Goal: Transaction & Acquisition: Purchase product/service

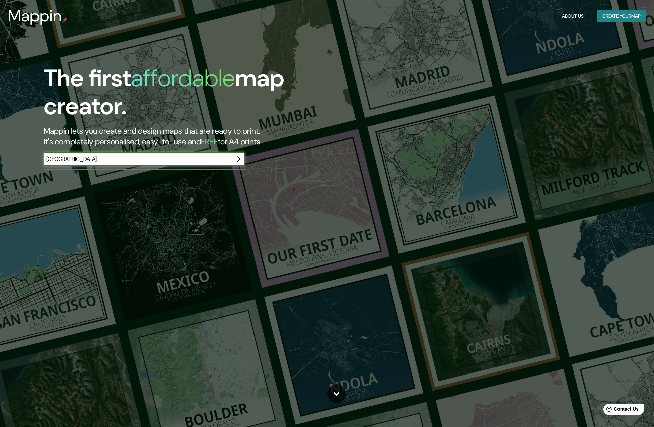
type input "[GEOGRAPHIC_DATA]"
click at [239, 155] on icon "button" at bounding box center [238, 159] width 8 height 8
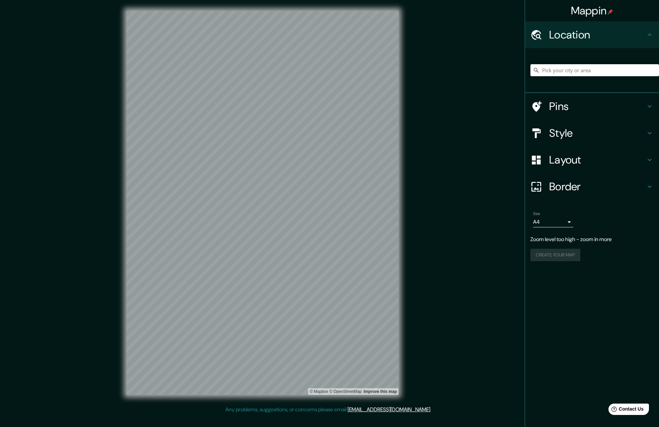
click at [562, 73] on input "Pick your city or area" at bounding box center [594, 70] width 128 height 12
type input "m"
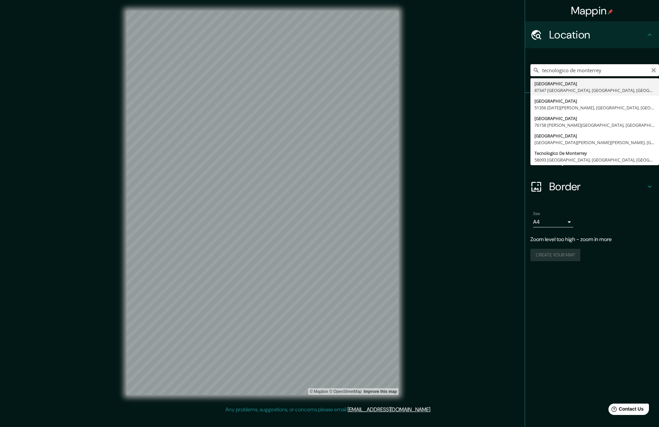
type input "tecnologico de monterrey"
click at [652, 70] on icon "Clear" at bounding box center [653, 70] width 5 height 5
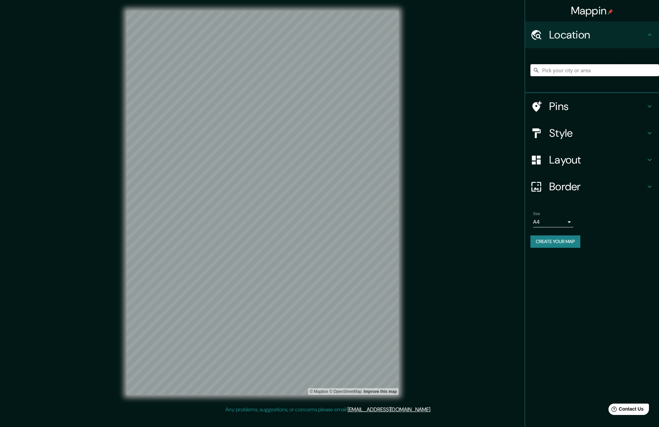
click at [570, 70] on input "Pick your city or area" at bounding box center [594, 70] width 128 height 12
paste input "Av. [PERSON_NAME][STREET_ADDRESS][PERSON_NAME]"
type input "[STREET_ADDRESS][PERSON_NAME][PERSON_NAME][PERSON_NAME]"
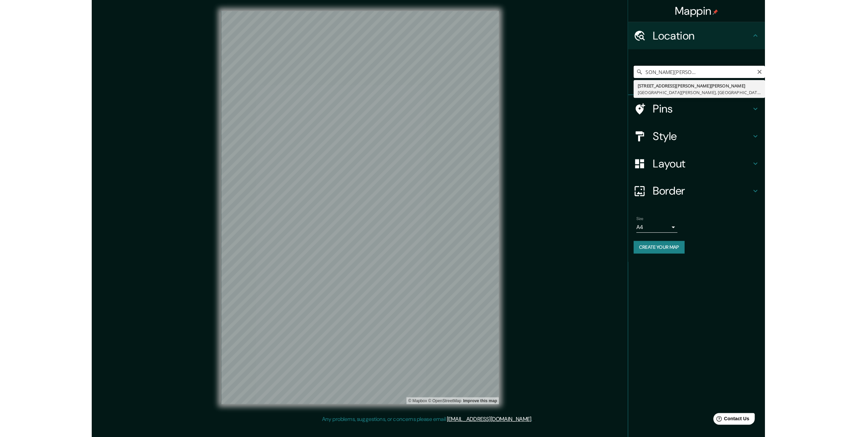
scroll to position [0, 0]
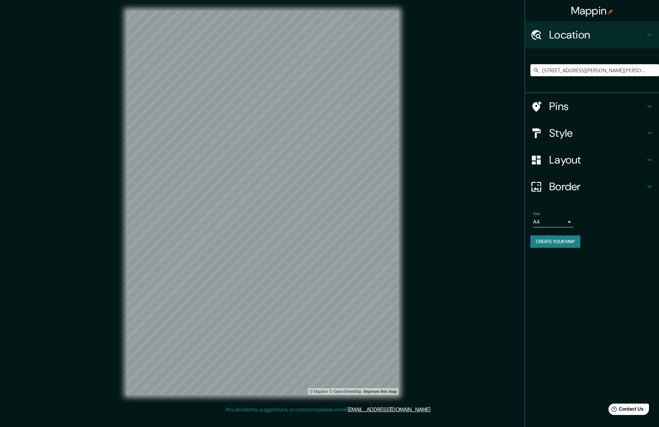
click at [580, 128] on h4 "Style" at bounding box center [597, 132] width 96 height 13
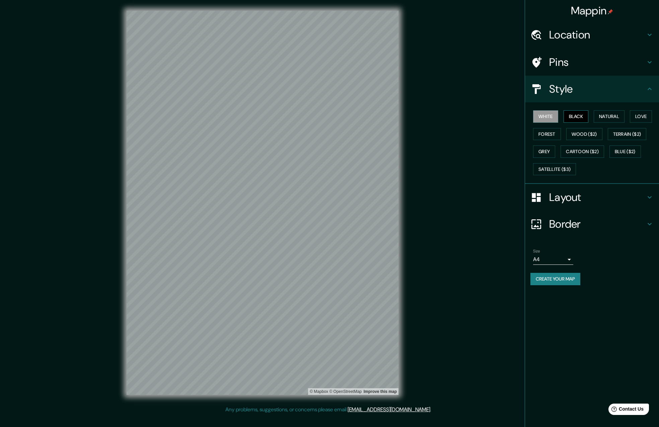
click at [572, 115] on button "Black" at bounding box center [575, 116] width 25 height 12
click at [549, 115] on button "White" at bounding box center [545, 116] width 25 height 12
click at [602, 113] on button "Natural" at bounding box center [608, 116] width 31 height 12
click at [556, 132] on button "Forest" at bounding box center [547, 134] width 28 height 12
click at [611, 117] on button "Natural" at bounding box center [608, 116] width 31 height 12
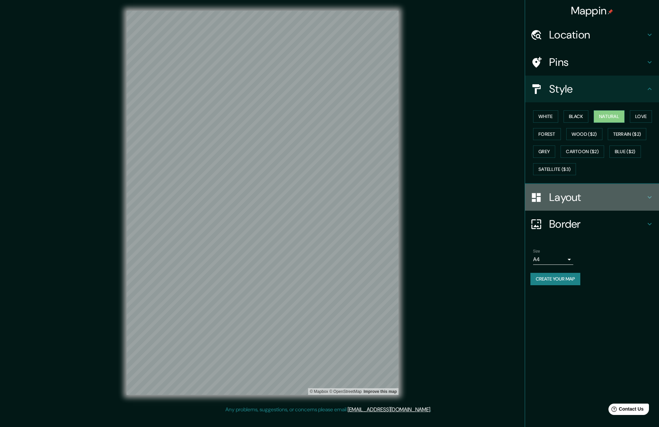
click at [568, 196] on h4 "Layout" at bounding box center [597, 197] width 96 height 13
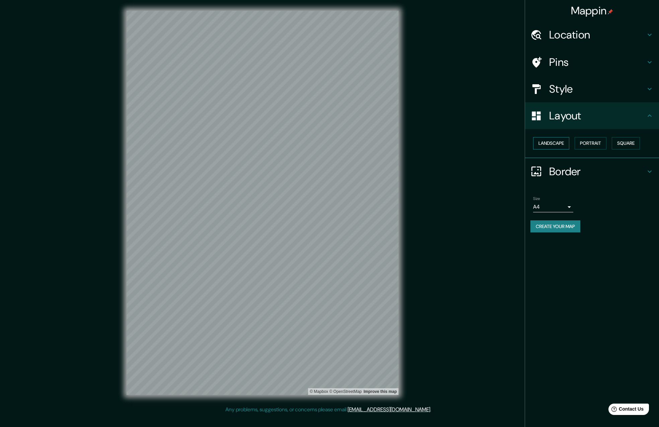
click at [565, 142] on button "Landscape" at bounding box center [551, 143] width 36 height 12
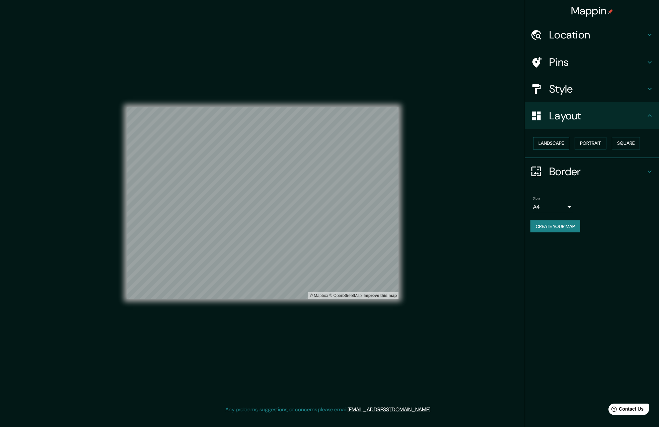
click at [565, 142] on button "Landscape" at bounding box center [551, 143] width 36 height 12
click at [623, 142] on button "Square" at bounding box center [625, 143] width 28 height 12
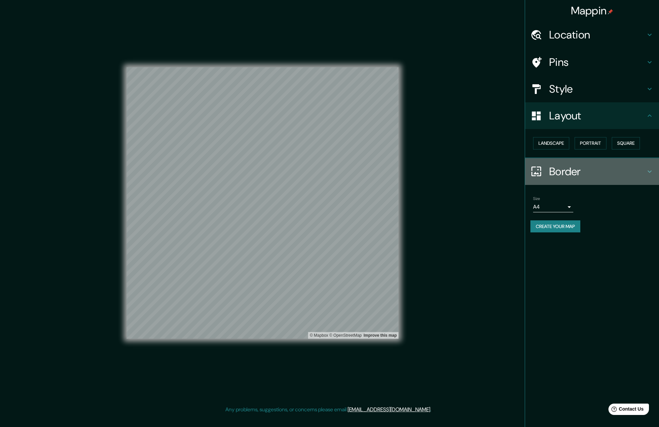
click at [553, 171] on h4 "Border" at bounding box center [597, 171] width 96 height 13
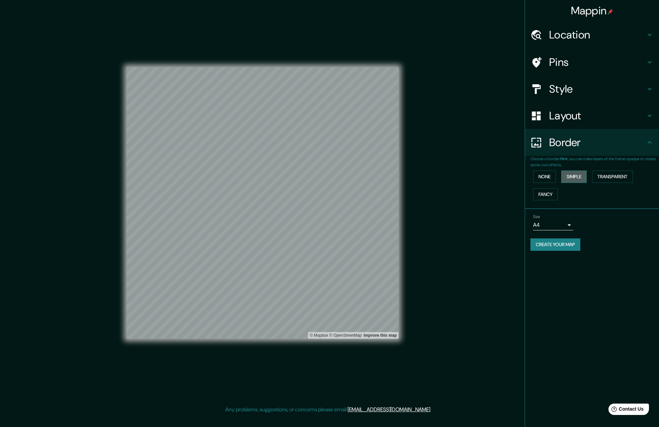
click at [571, 176] on button "Simple" at bounding box center [573, 177] width 25 height 12
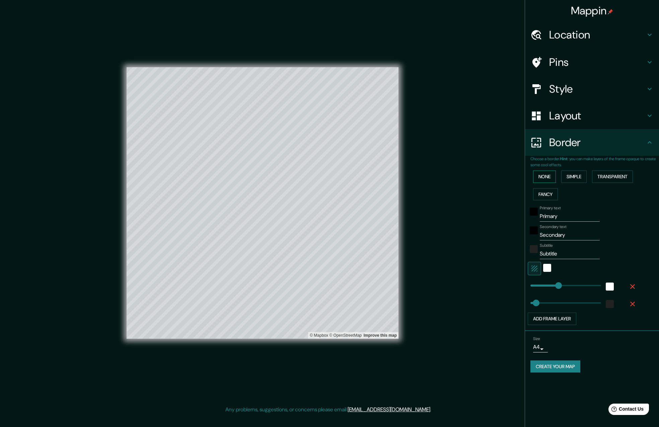
click at [548, 176] on button "None" at bounding box center [544, 177] width 23 height 12
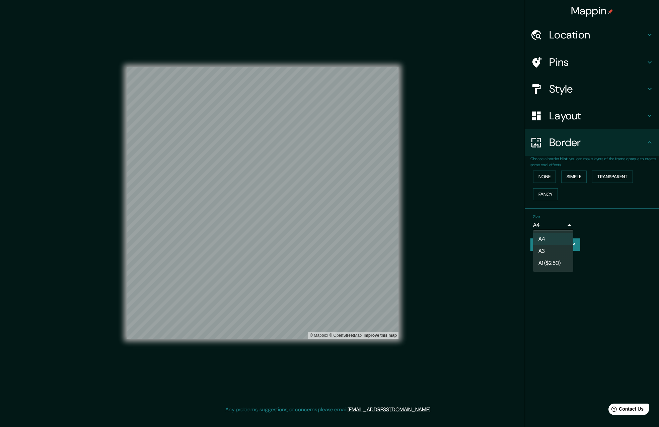
click at [564, 225] on body "Mappin Location [STREET_ADDRESS][PERSON_NAME][PERSON_NAME][PERSON_NAME] Pins St…" at bounding box center [329, 213] width 659 height 427
click at [555, 249] on li "A3" at bounding box center [553, 251] width 40 height 12
click at [558, 226] on body "Mappin Location [STREET_ADDRESS][PERSON_NAME][PERSON_NAME][PERSON_NAME] Pins St…" at bounding box center [329, 213] width 659 height 427
click at [557, 237] on li "A4" at bounding box center [553, 239] width 40 height 12
type input "single"
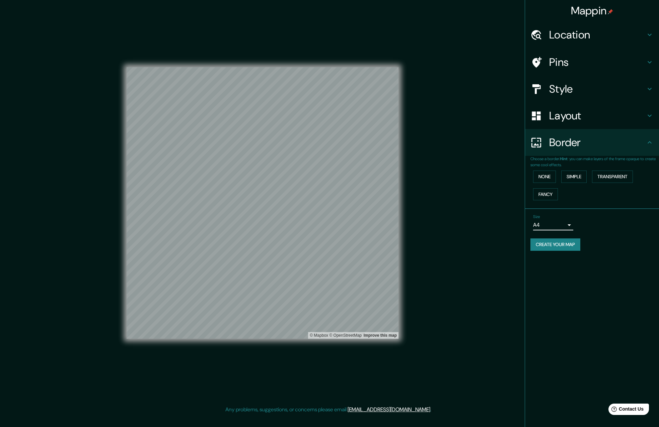
click at [534, 223] on body "Mappin Location [STREET_ADDRESS][PERSON_NAME][PERSON_NAME][PERSON_NAME] Pins St…" at bounding box center [329, 213] width 659 height 427
click at [595, 232] on div at bounding box center [329, 213] width 659 height 427
click at [557, 227] on body "Mappin Location [STREET_ADDRESS][PERSON_NAME][PERSON_NAME][PERSON_NAME] Pins St…" at bounding box center [329, 213] width 659 height 427
click at [586, 220] on div at bounding box center [329, 213] width 659 height 427
click at [560, 244] on button "Create your map" at bounding box center [555, 245] width 50 height 12
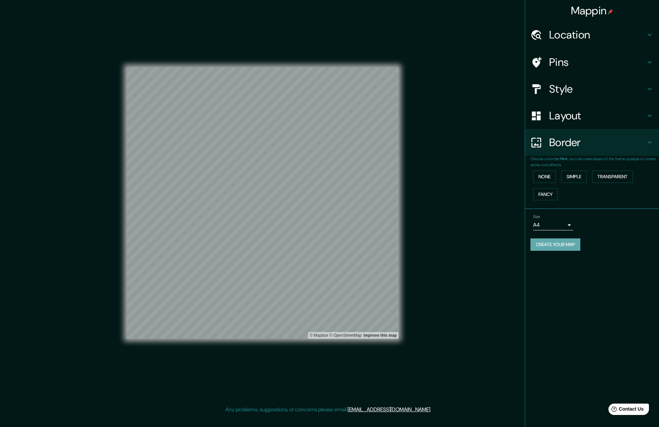
click at [558, 244] on button "Create your map" at bounding box center [555, 245] width 50 height 12
